Goal: Information Seeking & Learning: Learn about a topic

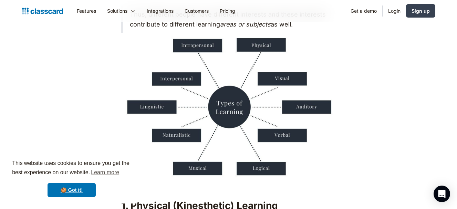
scroll to position [586, 0]
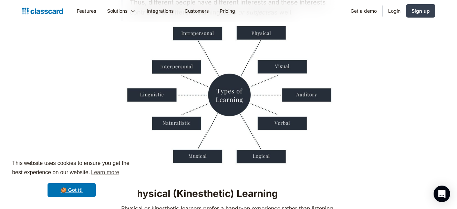
click at [225, 104] on img at bounding box center [228, 95] width 215 height 143
click at [237, 115] on img at bounding box center [228, 95] width 215 height 143
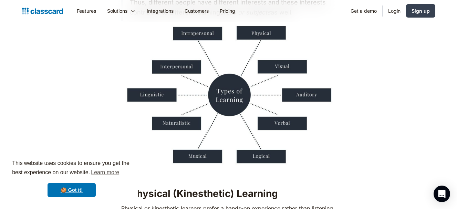
click at [237, 115] on img at bounding box center [228, 95] width 215 height 143
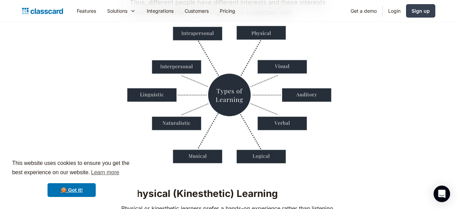
click at [237, 115] on img at bounding box center [228, 95] width 215 height 143
